Goal: Task Accomplishment & Management: Manage account settings

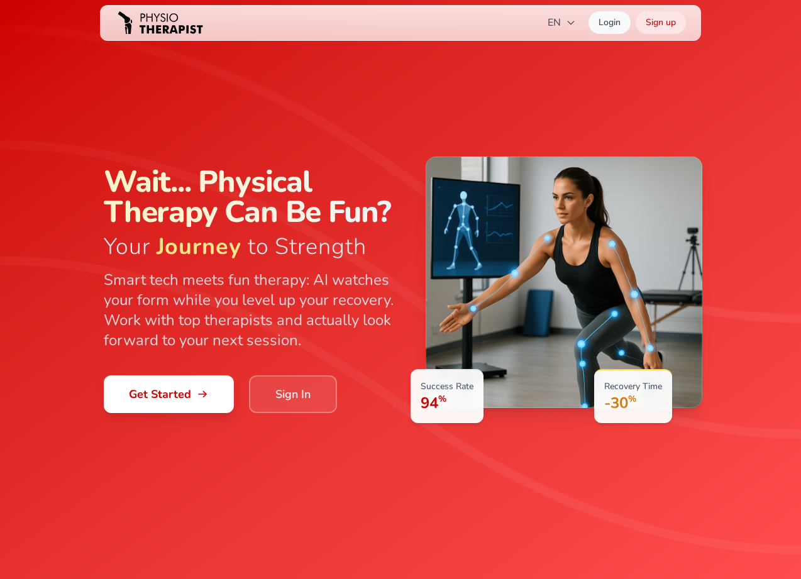
click at [290, 404] on link "Sign In" at bounding box center [293, 394] width 88 height 38
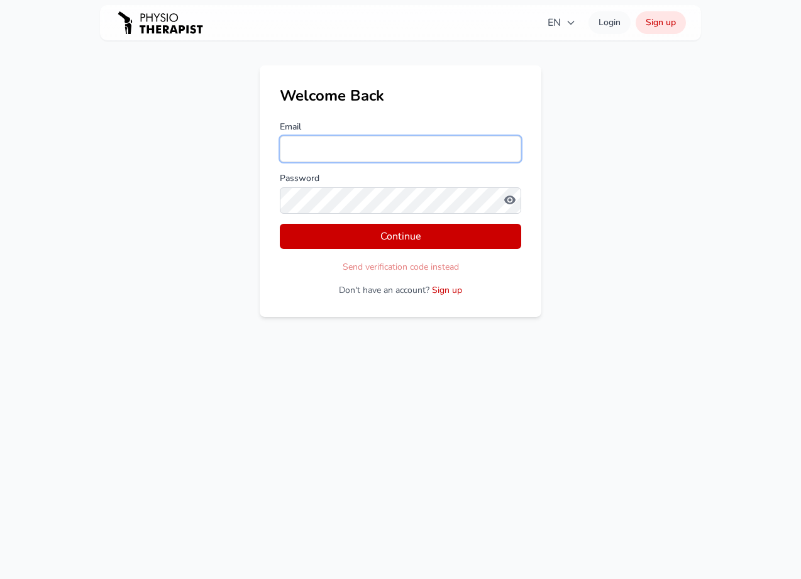
click at [410, 146] on input "Email" at bounding box center [400, 149] width 241 height 26
click at [393, 147] on input "Email" at bounding box center [400, 149] width 241 height 26
type input "**********"
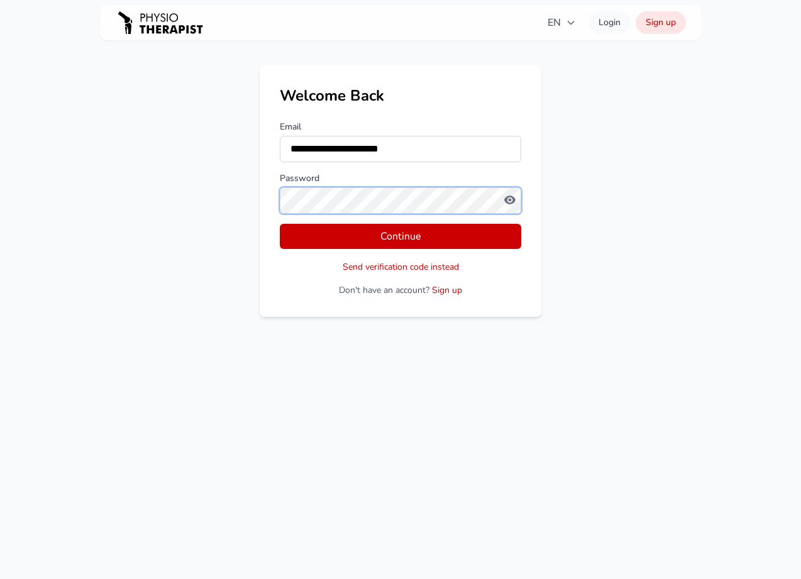
click at [280, 224] on button "Continue" at bounding box center [400, 236] width 241 height 25
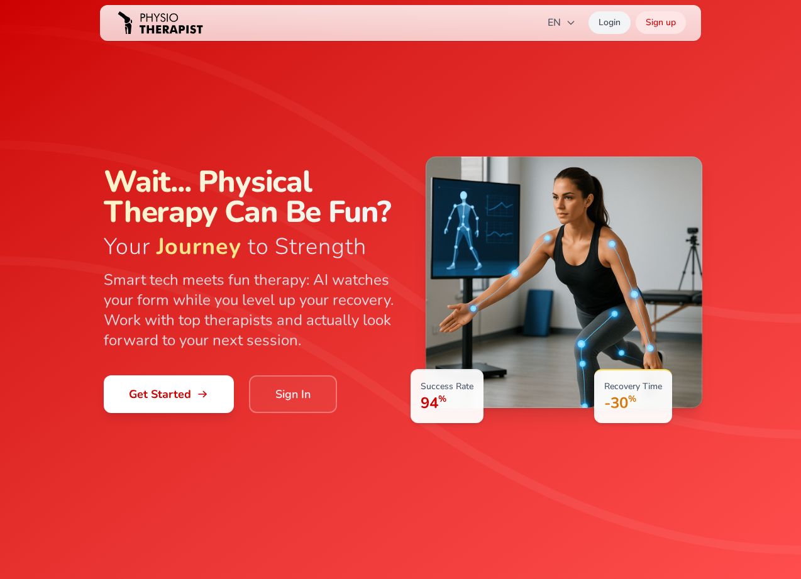
click at [610, 25] on link "Login" at bounding box center [609, 22] width 42 height 23
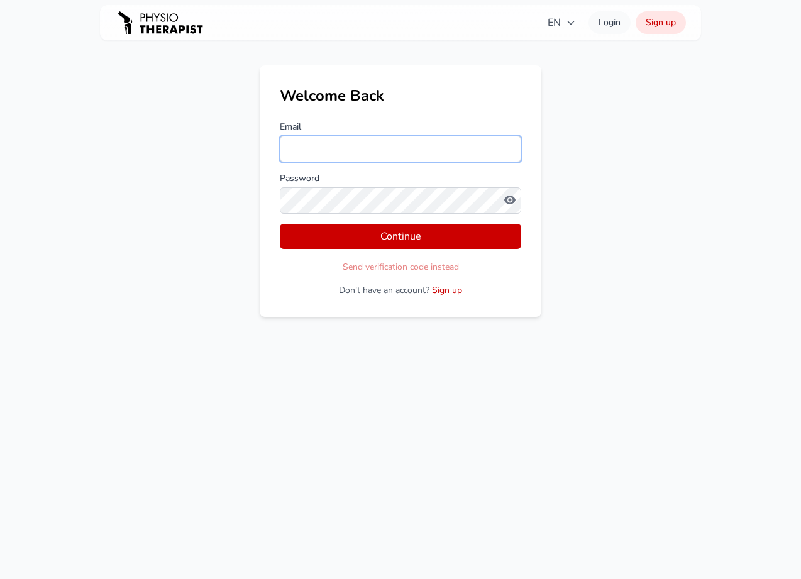
click at [345, 154] on input "Email" at bounding box center [400, 149] width 241 height 26
type input "**********"
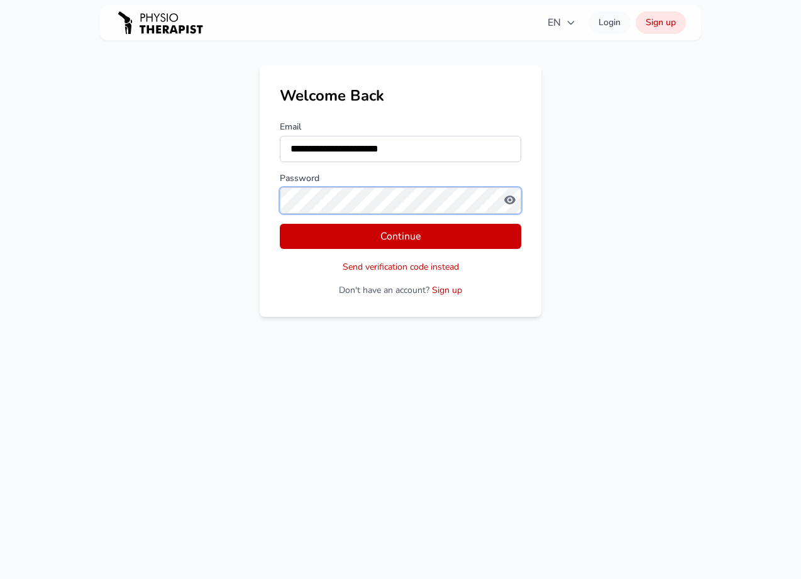
click at [280, 224] on button "Continue" at bounding box center [400, 236] width 241 height 25
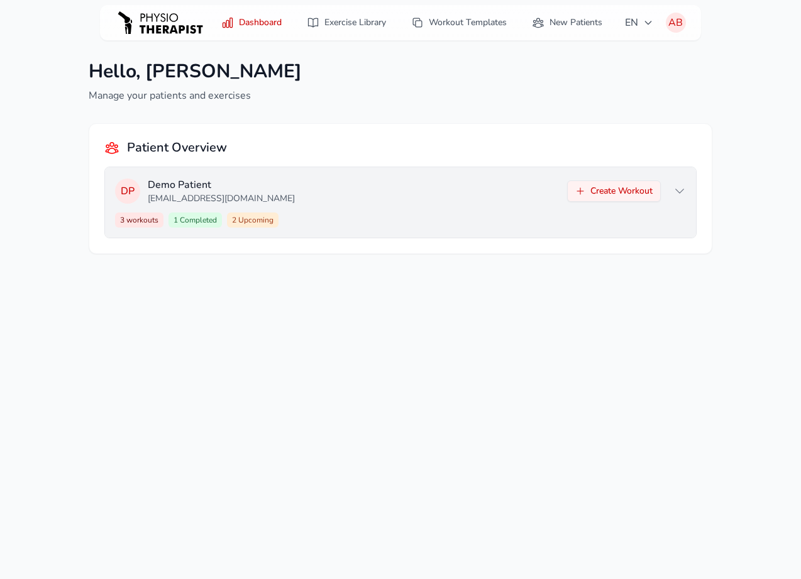
click at [616, 220] on div "3 workouts 1 Completed 2 Upcoming Create Workout" at bounding box center [400, 219] width 571 height 15
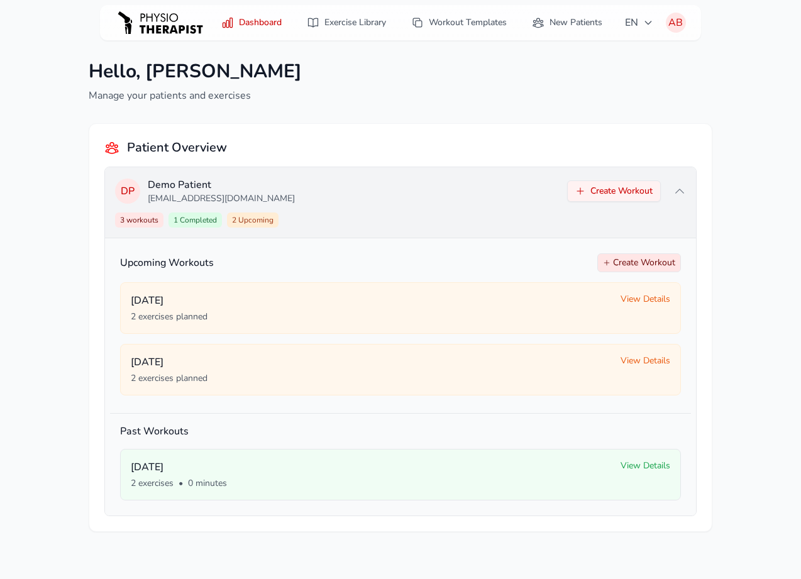
click at [615, 220] on div "3 workouts 1 Completed 2 Upcoming Create Workout" at bounding box center [400, 219] width 571 height 15
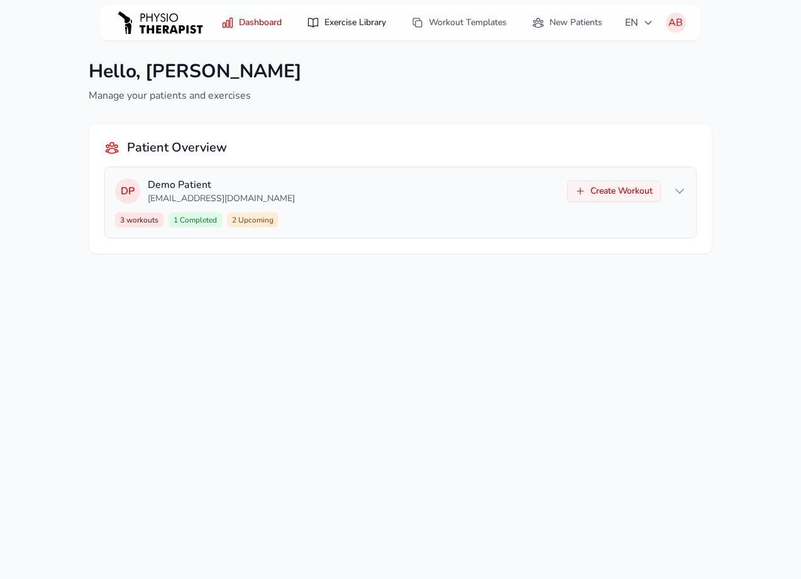
click at [347, 22] on link "Exercise Library" at bounding box center [346, 22] width 94 height 23
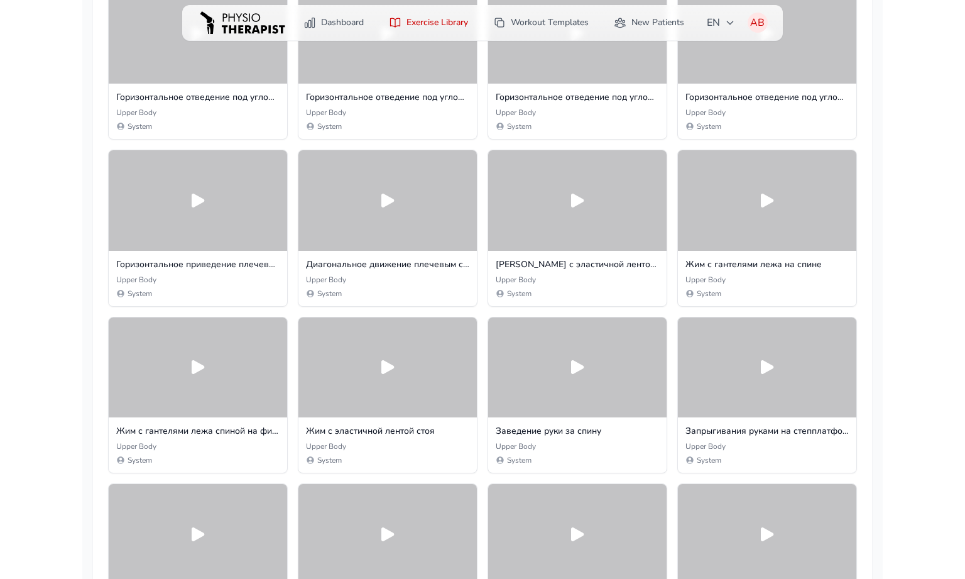
scroll to position [3556, 0]
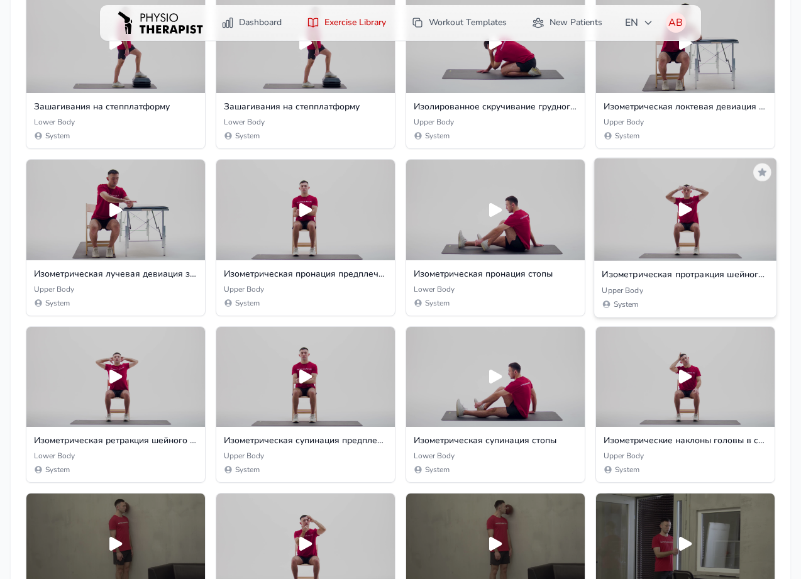
click at [675, 208] on icon at bounding box center [685, 209] width 21 height 21
